Goal: Task Accomplishment & Management: Complete application form

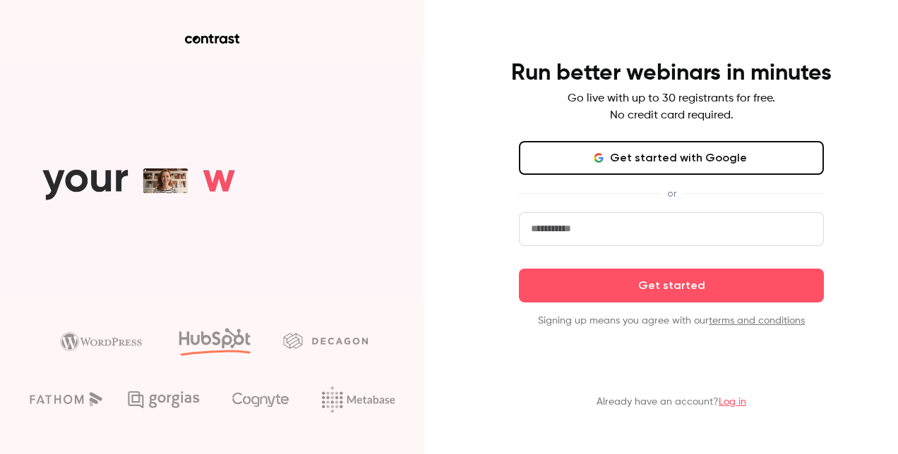
click at [581, 165] on button "Get started with Google" at bounding box center [671, 158] width 305 height 34
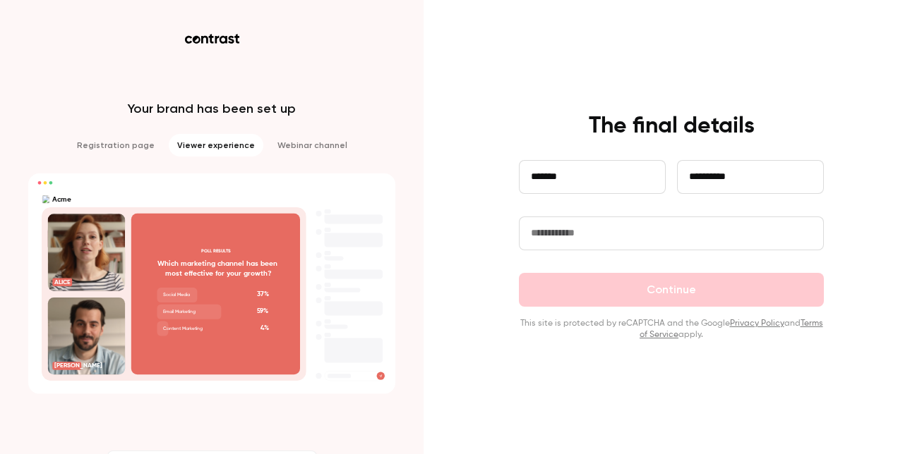
click at [614, 241] on input "text" at bounding box center [671, 234] width 305 height 34
type input "*********"
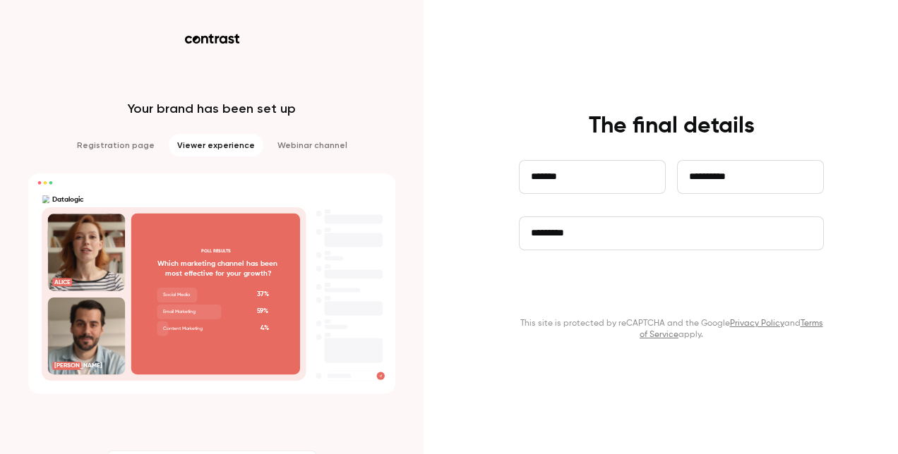
click at [665, 294] on button "Continue" at bounding box center [671, 290] width 305 height 34
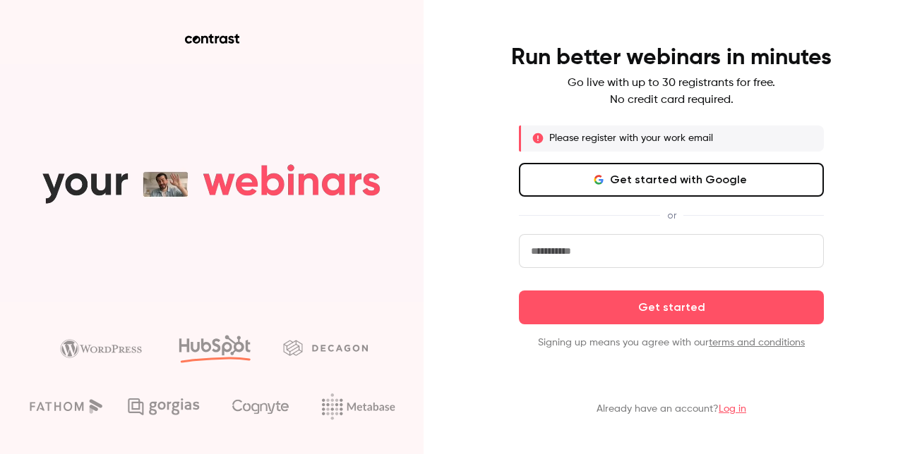
click at [555, 219] on div "or" at bounding box center [671, 215] width 305 height 15
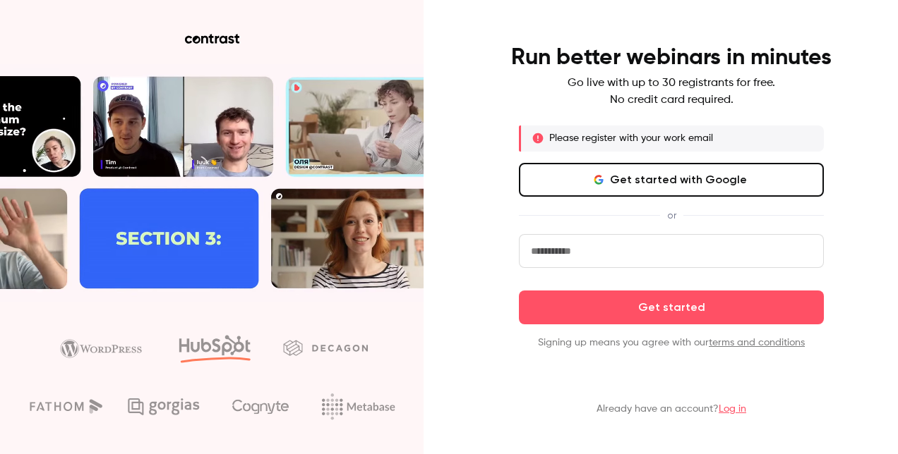
click at [553, 234] on div "Please register with your work email Get started with Google or Get started Sig…" at bounding box center [671, 238] width 305 height 224
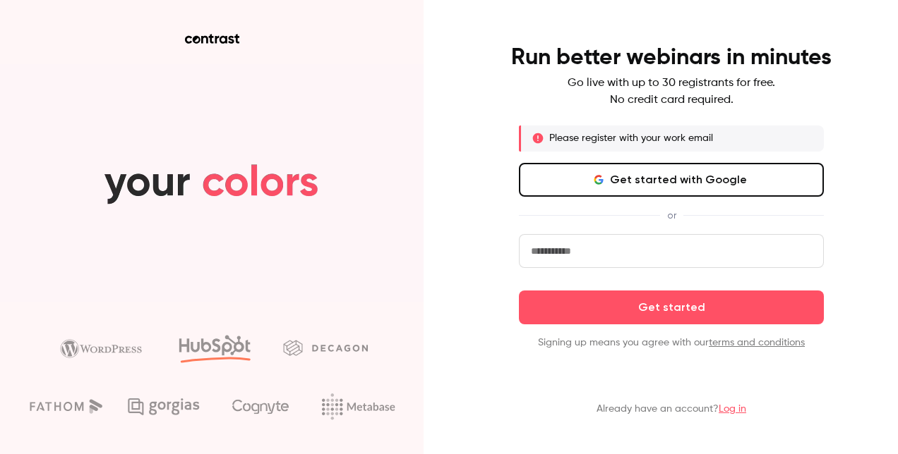
click at [548, 247] on input "email" at bounding box center [671, 251] width 305 height 34
type input "**********"
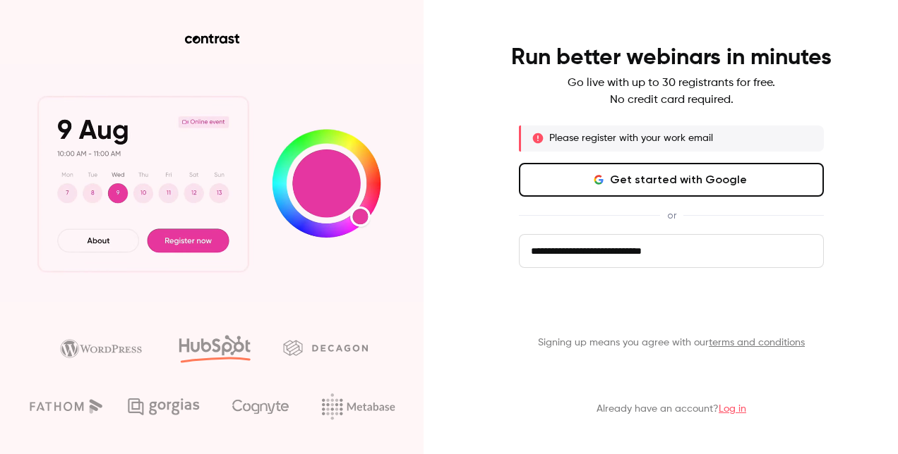
click at [617, 303] on button "Get started" at bounding box center [671, 308] width 305 height 34
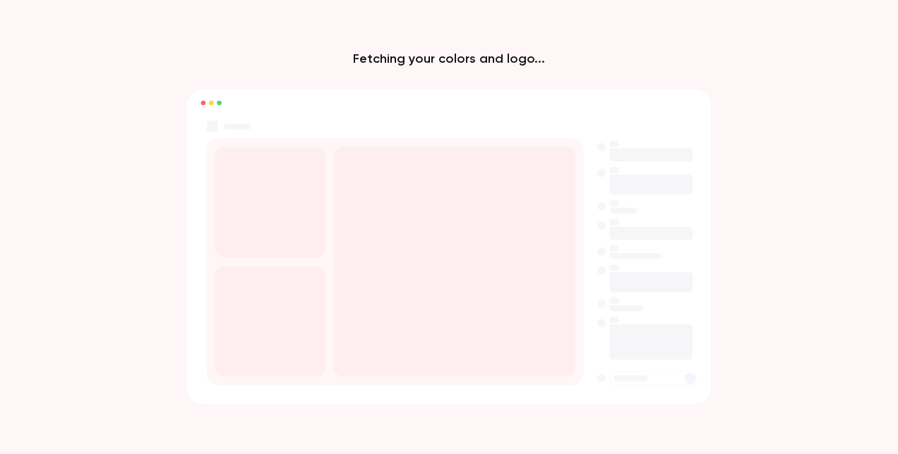
click at [452, 270] on rect at bounding box center [454, 261] width 241 height 230
click at [408, 219] on rect at bounding box center [454, 261] width 241 height 230
click at [409, 219] on rect at bounding box center [454, 261] width 241 height 230
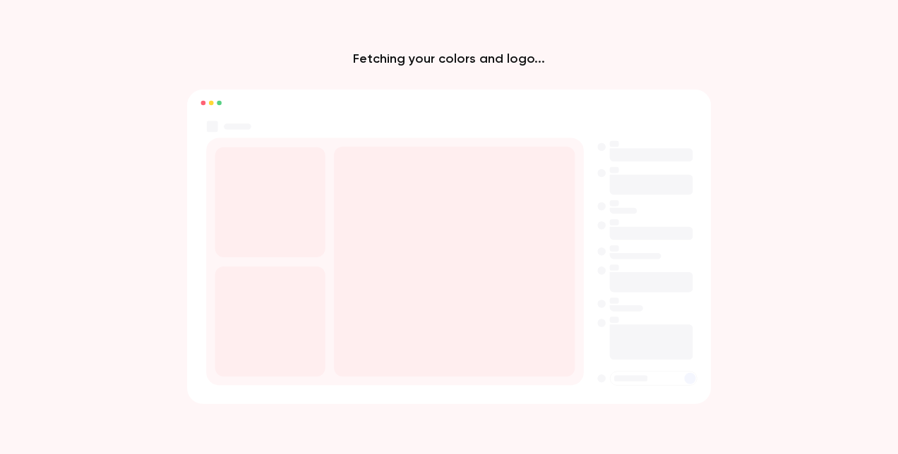
click at [409, 219] on rect at bounding box center [454, 261] width 241 height 230
drag, startPoint x: 409, startPoint y: 219, endPoint x: 408, endPoint y: 27, distance: 192.0
click at [408, 27] on div "Fetching your colors and logo..." at bounding box center [449, 227] width 898 height 454
click at [402, 58] on p "Fetching your colors and logo..." at bounding box center [449, 58] width 192 height 17
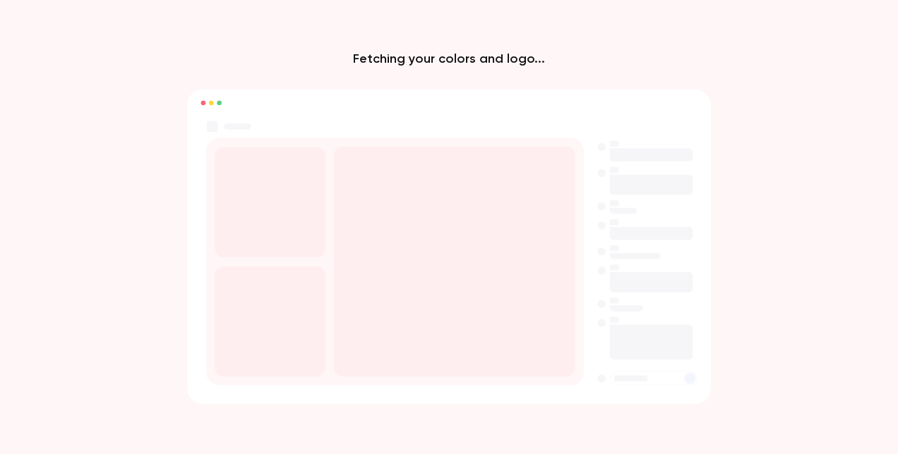
click at [222, 100] on rect at bounding box center [448, 102] width 524 height 25
click at [213, 106] on rect at bounding box center [448, 102] width 524 height 25
click at [704, 287] on rect at bounding box center [449, 247] width 524 height 315
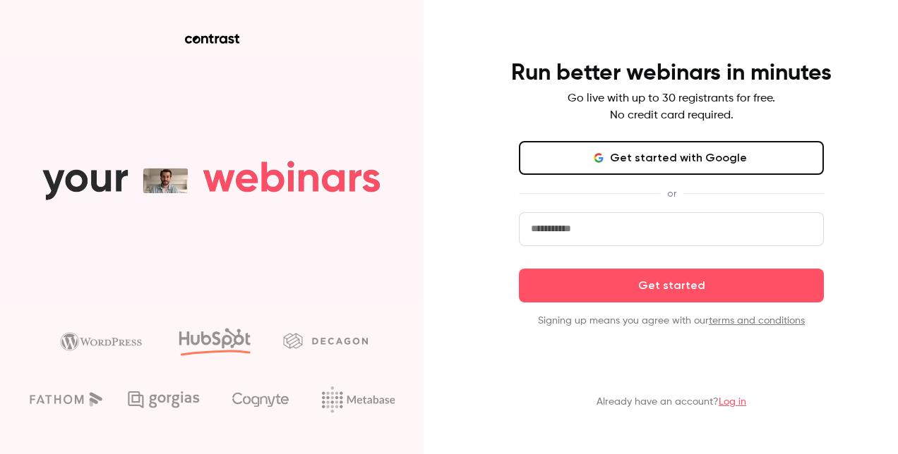
click at [576, 226] on input "email" at bounding box center [671, 229] width 305 height 34
type input "**********"
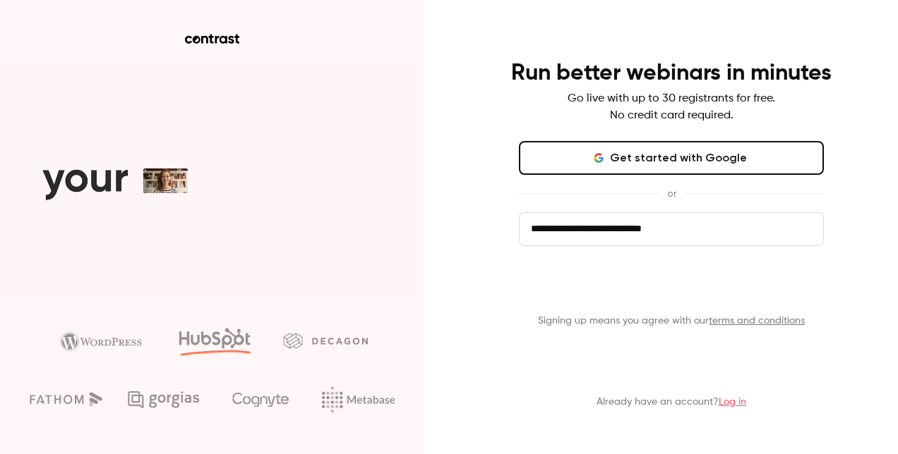
click at [656, 284] on button "Get started" at bounding box center [671, 286] width 305 height 34
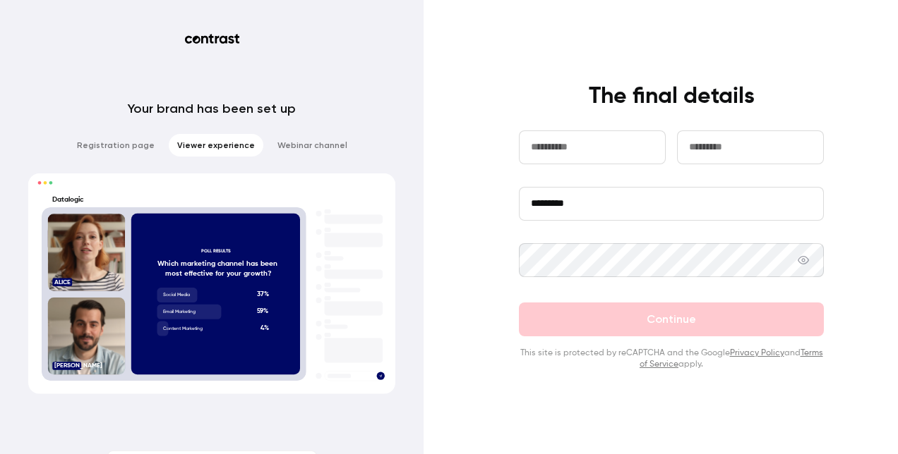
click at [595, 158] on input "text" at bounding box center [592, 148] width 147 height 34
click at [593, 151] on input "text" at bounding box center [592, 148] width 147 height 34
type input "*******"
type input "**********"
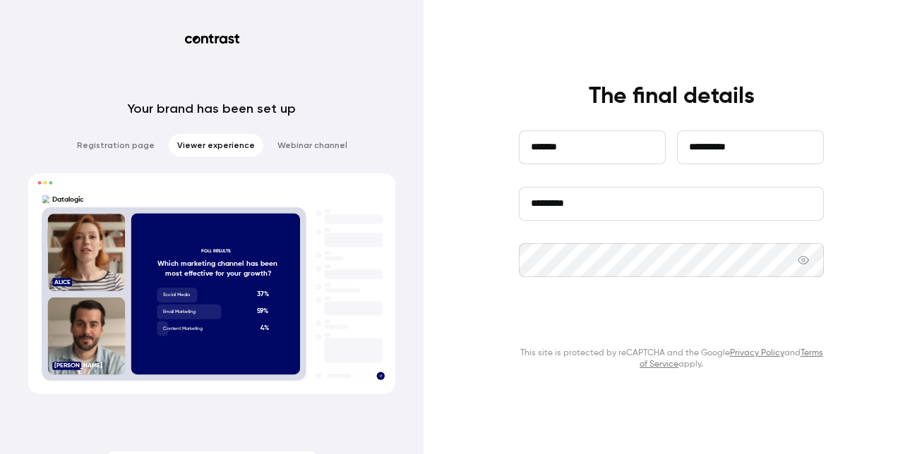
click at [731, 327] on button "Continue" at bounding box center [671, 320] width 305 height 34
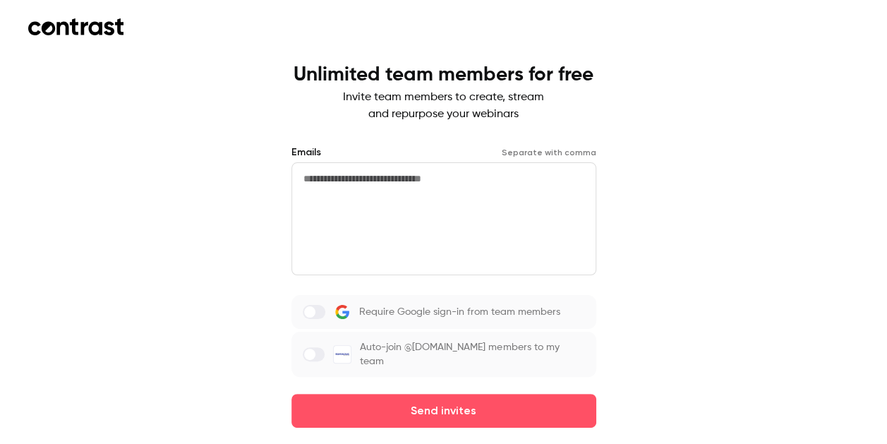
scroll to position [20, 0]
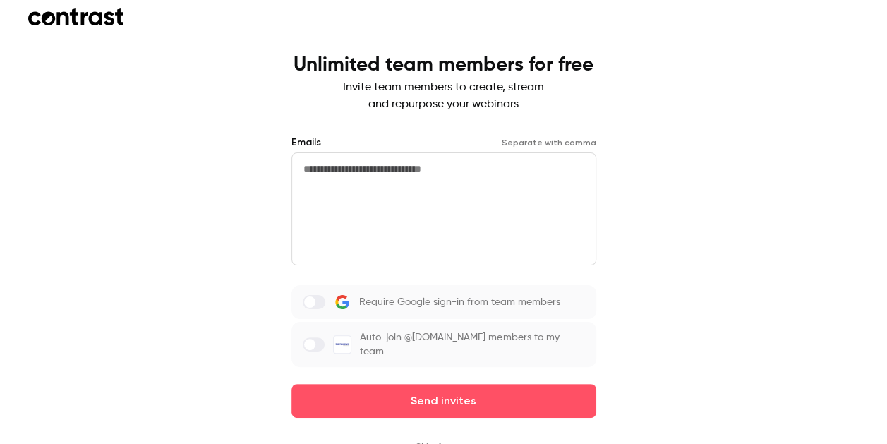
click at [465, 440] on button "Skip for now" at bounding box center [444, 447] width 56 height 14
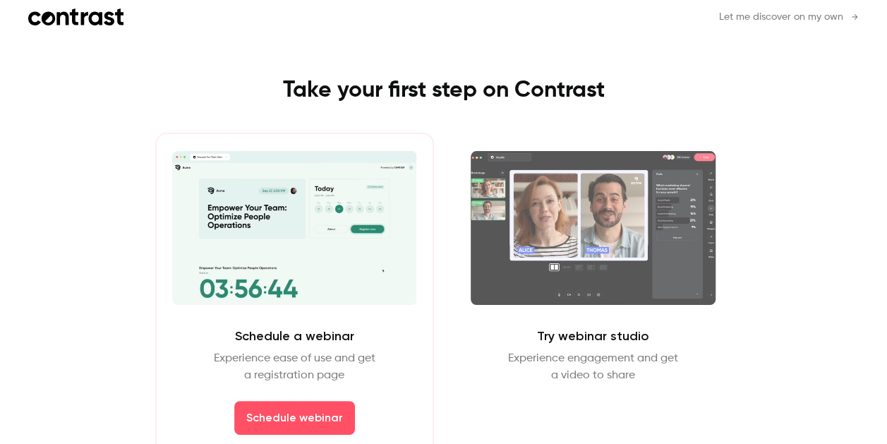
scroll to position [40, 0]
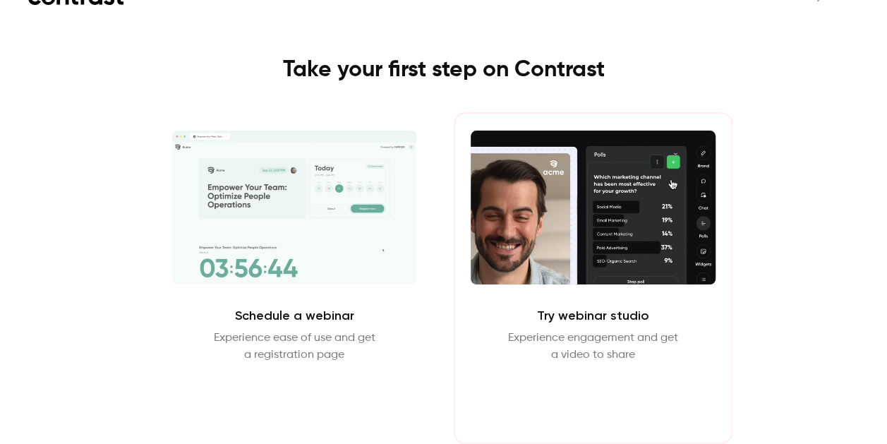
click at [597, 394] on button "Enter Studio" at bounding box center [593, 397] width 91 height 34
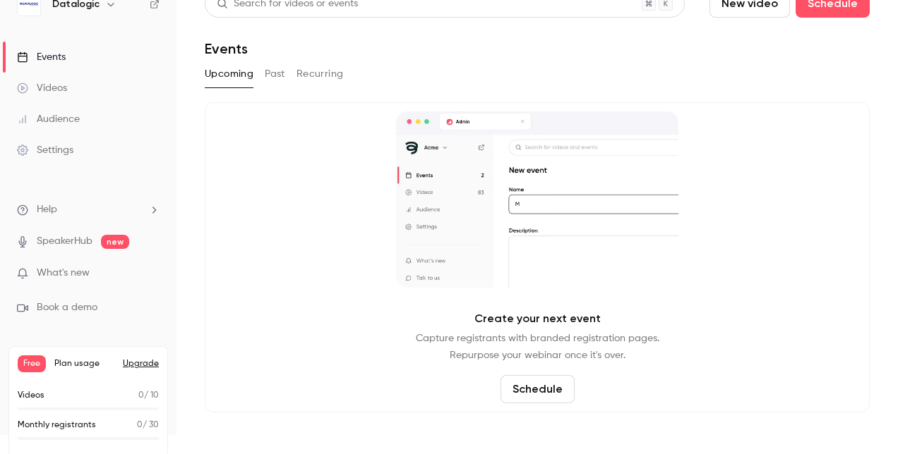
scroll to position [30, 0]
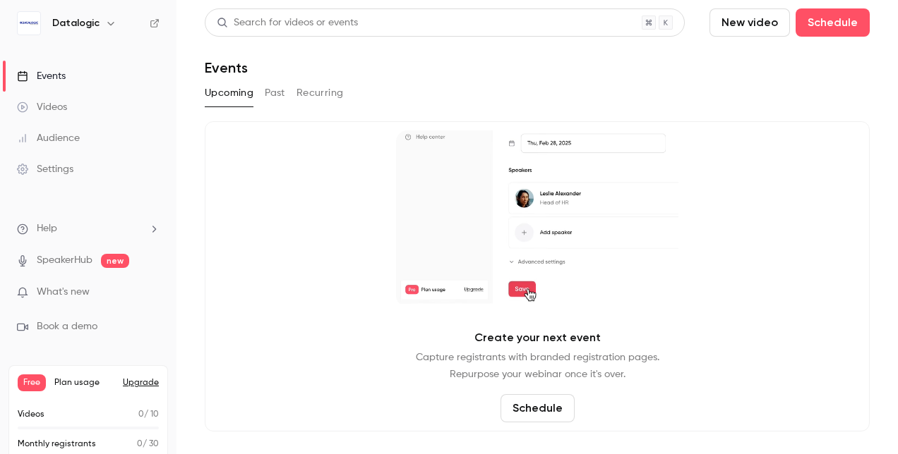
click at [112, 24] on icon "button" at bounding box center [110, 23] width 11 height 11
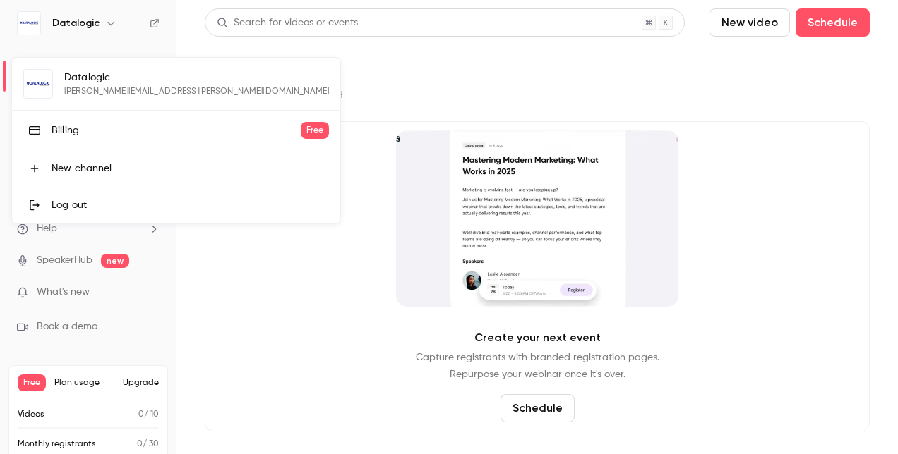
click at [312, 214] on div at bounding box center [449, 227] width 898 height 454
